Goal: Information Seeking & Learning: Understand process/instructions

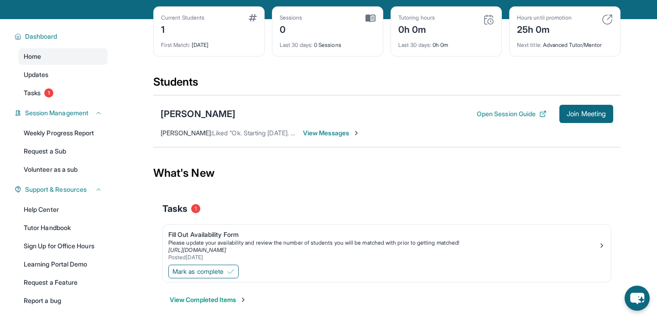
scroll to position [83, 0]
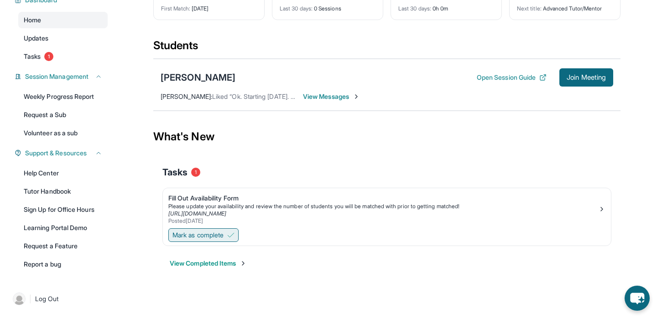
click at [230, 233] on img at bounding box center [230, 235] width 7 height 7
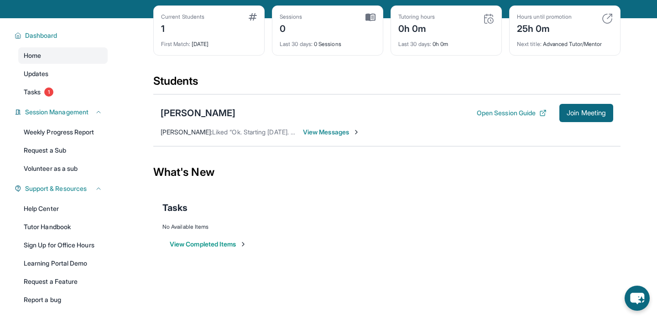
scroll to position [40, 0]
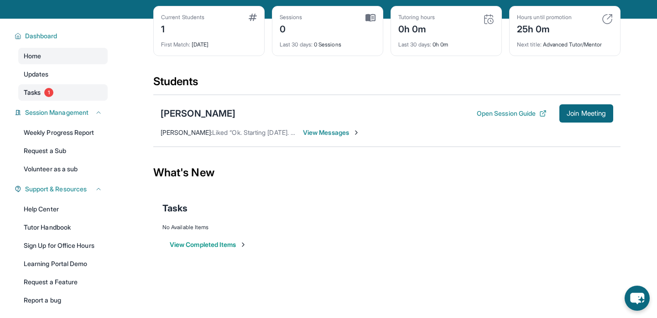
click at [56, 100] on link "Tasks 1" at bounding box center [62, 92] width 89 height 16
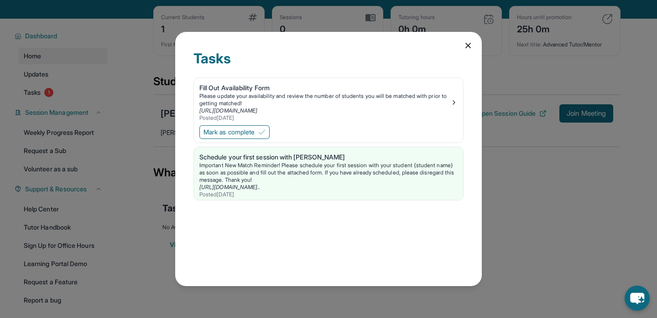
click at [466, 46] on icon at bounding box center [467, 45] width 9 height 9
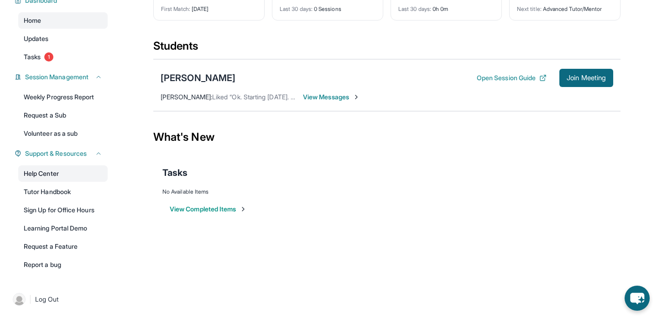
scroll to position [83, 0]
click at [79, 188] on link "Tutor Handbook" at bounding box center [62, 191] width 89 height 16
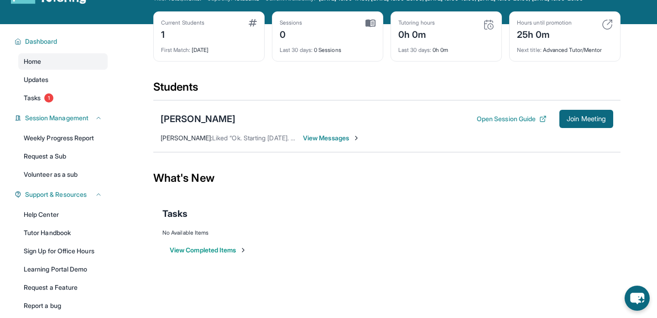
scroll to position [0, 0]
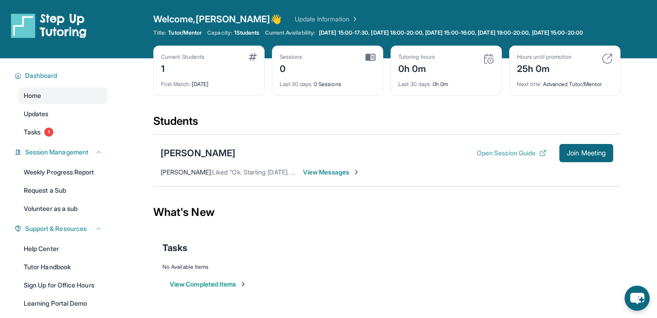
click at [527, 158] on button "Open Session Guide" at bounding box center [512, 153] width 70 height 9
click at [48, 119] on span "Updates" at bounding box center [36, 113] width 25 height 9
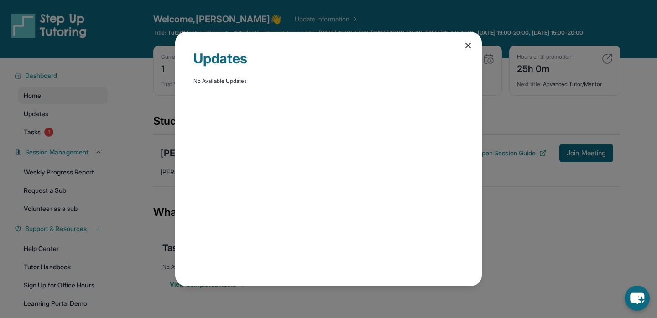
click at [469, 41] on icon at bounding box center [467, 45] width 9 height 9
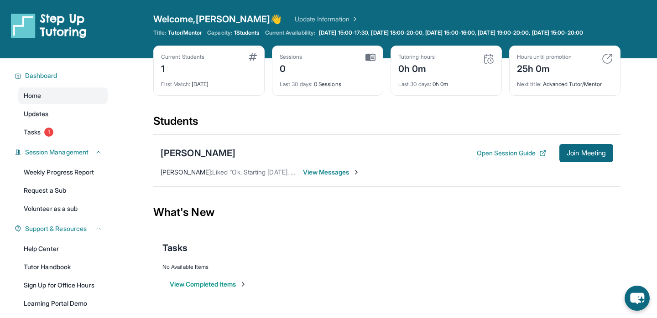
click at [608, 64] on img at bounding box center [607, 58] width 11 height 11
click at [489, 64] on img at bounding box center [488, 58] width 11 height 11
click at [371, 62] on img at bounding box center [370, 57] width 10 height 8
click at [251, 61] on img at bounding box center [253, 56] width 8 height 7
click at [317, 88] on div "Last 30 days : 0 Sessions" at bounding box center [328, 81] width 96 height 13
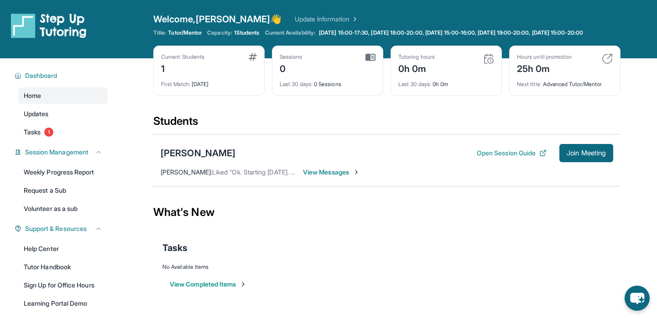
click at [272, 80] on div "Sessions 0 Last 30 days : 0 Sessions" at bounding box center [327, 71] width 111 height 50
click at [342, 177] on span "View Messages" at bounding box center [331, 172] width 57 height 9
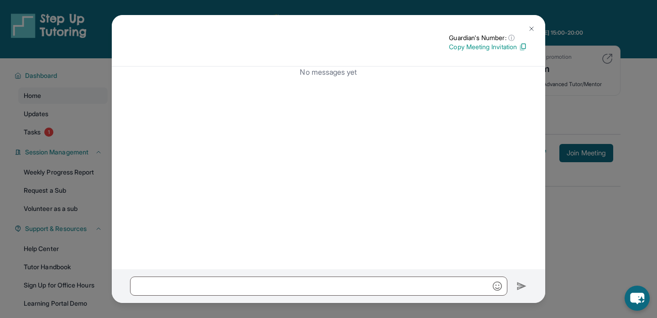
click at [534, 26] on img at bounding box center [531, 28] width 7 height 7
